Goal: Information Seeking & Learning: Learn about a topic

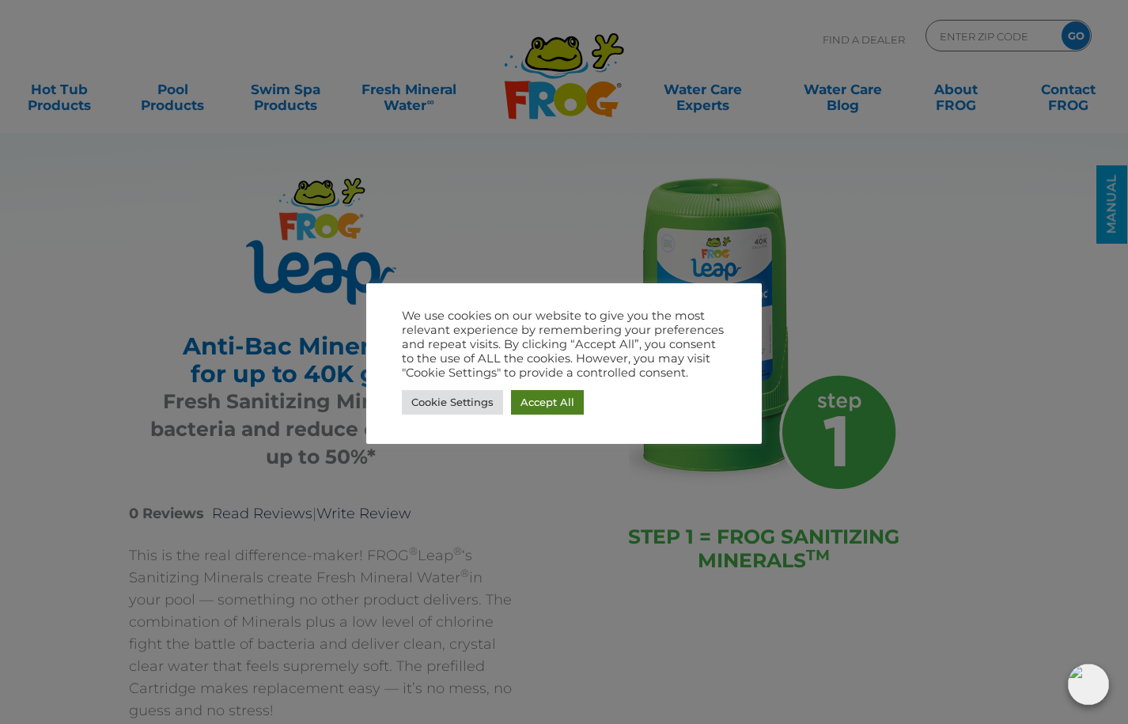
click at [558, 399] on link "Accept All" at bounding box center [547, 402] width 73 height 25
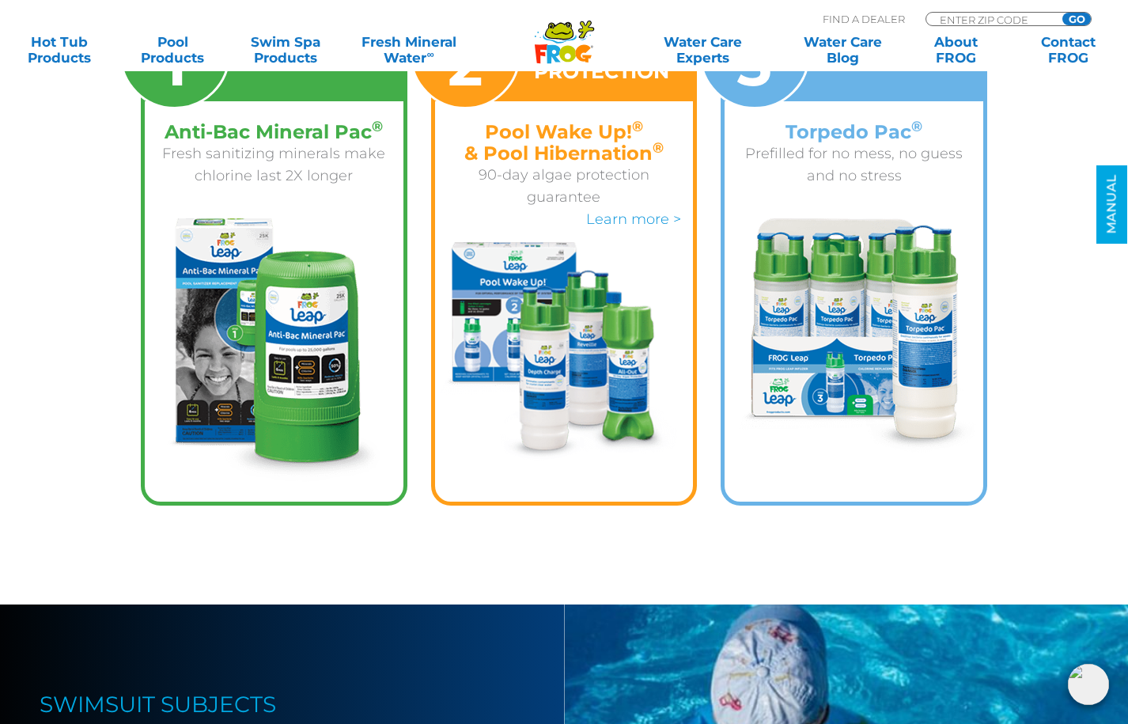
scroll to position [2203, 0]
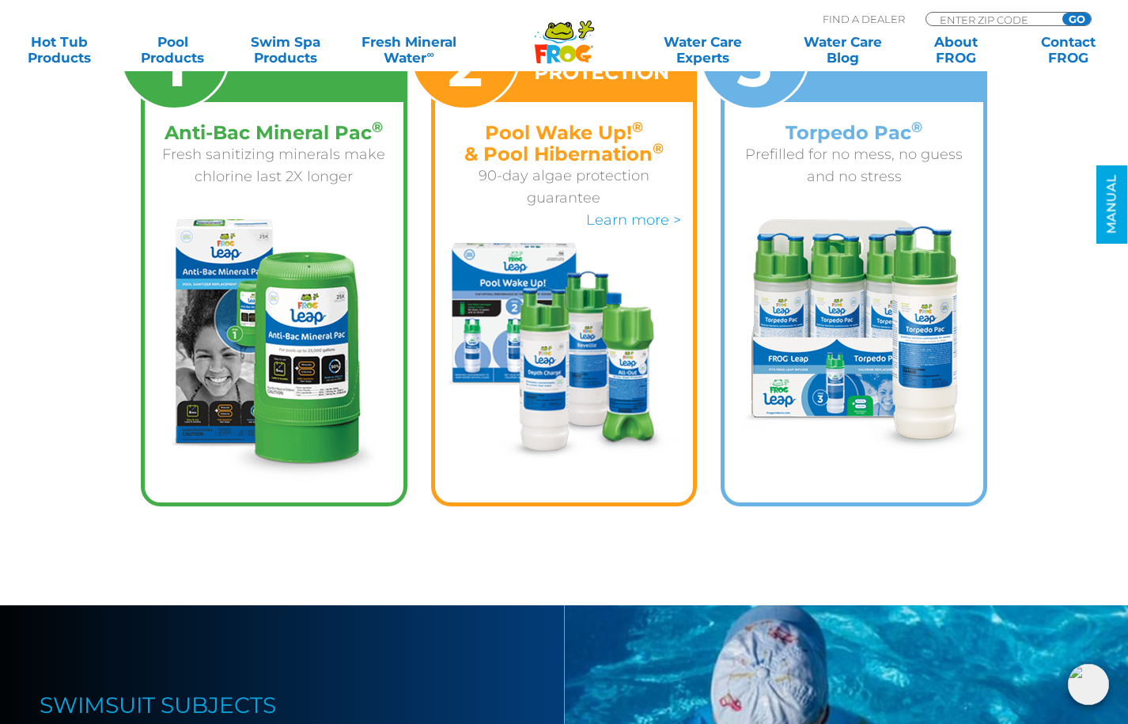
click at [859, 252] on img at bounding box center [854, 336] width 246 height 234
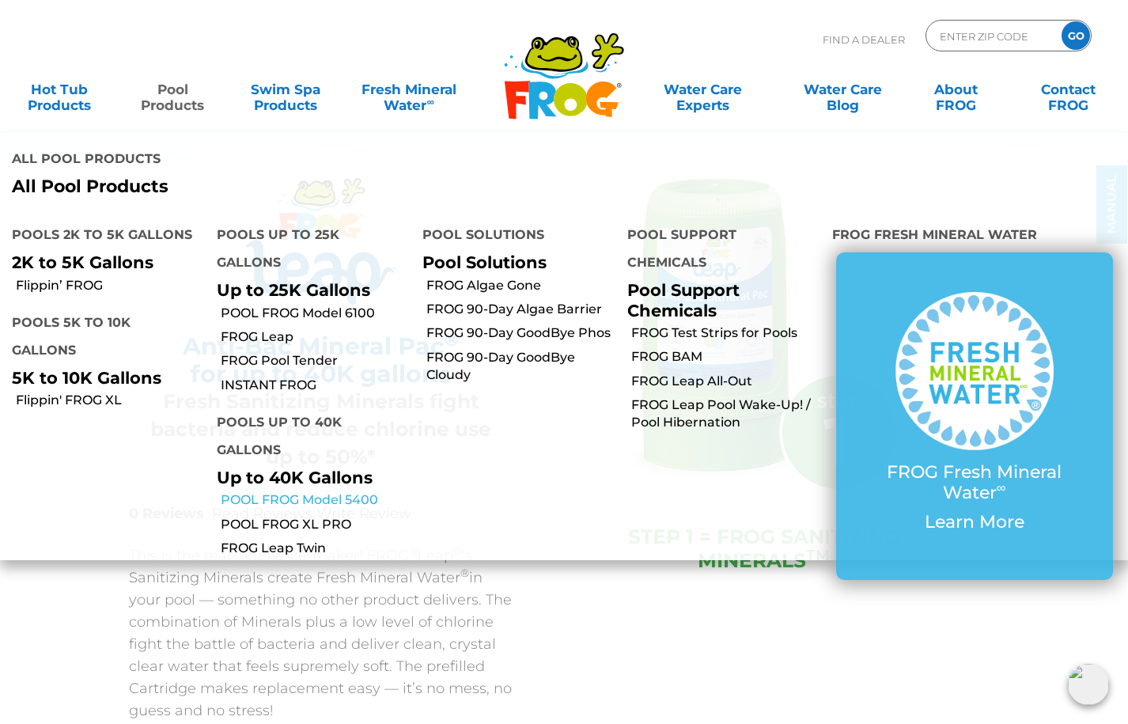
click at [272, 500] on link "POOL FROG Model 5400" at bounding box center [315, 499] width 189 height 17
click at [265, 521] on link "POOL FROG XL PRO" at bounding box center [315, 524] width 189 height 17
